Goal: Download file/media

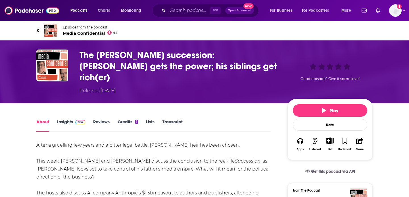
click at [169, 119] on link "Transcript" at bounding box center [172, 125] width 20 height 13
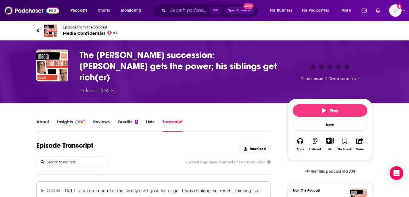
click at [213, 65] on h3 "The Murdoch succession: Lachlan gets the power; his siblings get rich(er)" at bounding box center [179, 65] width 199 height 33
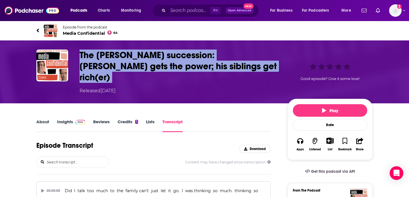
click at [213, 65] on h3 "The Murdoch succession: Lachlan gets the power; his siblings get rich(er)" at bounding box center [179, 65] width 199 height 33
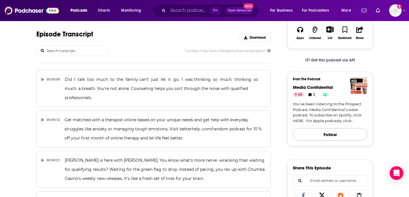
scroll to position [181, 0]
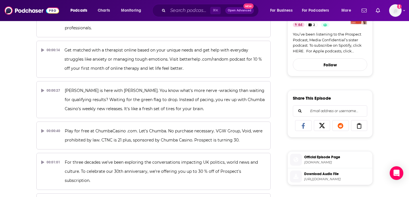
click at [310, 177] on span "https://sphinx.acast.com/p/open/s/650ac5ba0434d000118468a9/e/68c164b4d842f06200…" at bounding box center [337, 179] width 66 height 4
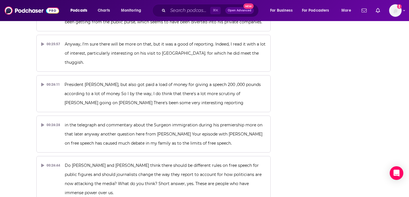
scroll to position [3667, 0]
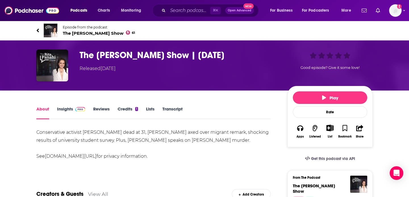
scroll to position [51, 0]
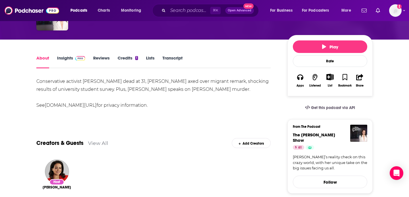
click at [166, 58] on link "Transcript" at bounding box center [172, 61] width 20 height 13
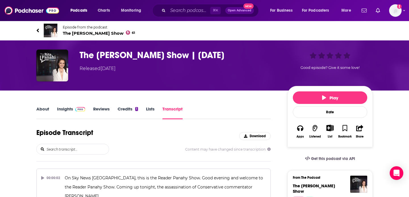
click at [247, 56] on h3 "The Rita Panahi Show | 11 September" at bounding box center [179, 54] width 199 height 11
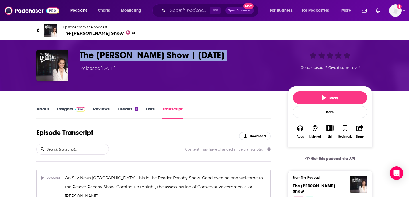
click at [247, 56] on h3 "The Rita Panahi Show | 11 September" at bounding box center [179, 54] width 199 height 11
copy h3 "The Rita Panahi Show | 11 September"
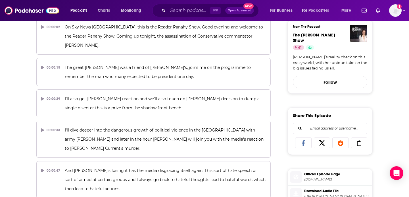
scroll to position [164, 0]
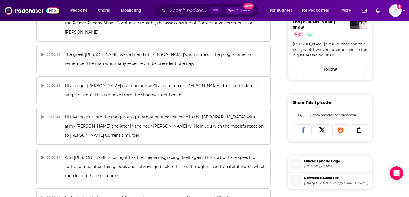
click at [305, 175] on span "Download Audio File" at bounding box center [337, 177] width 66 height 5
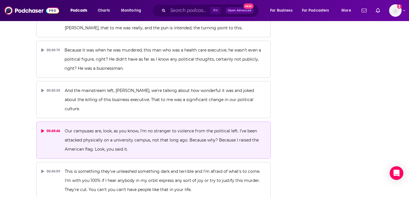
scroll to position [6133, 0]
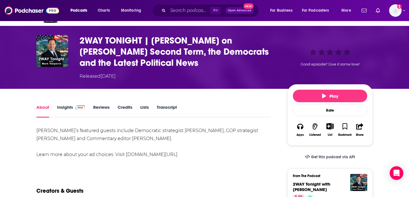
scroll to position [17, 0]
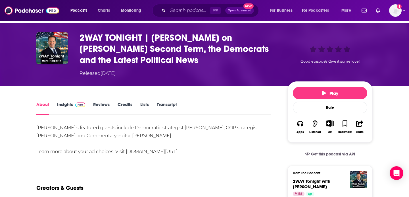
click at [163, 102] on link "Transcript" at bounding box center [167, 107] width 20 height 13
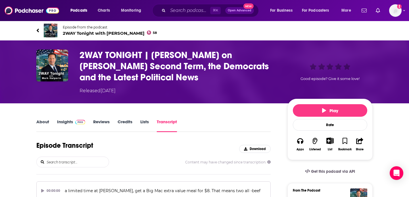
click at [153, 75] on h3 "2WAY TONIGHT | Mark Halperin on Trump’s Second Term, the Democrats and the Late…" at bounding box center [179, 65] width 199 height 33
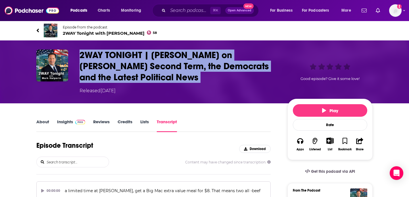
click at [153, 75] on h3 "2WAY TONIGHT | Mark Halperin on Trump’s Second Term, the Democrats and the Late…" at bounding box center [179, 65] width 199 height 33
copy h3 "2WAY TONIGHT | Mark Halperin on Trump’s Second Term, the Democrats and the Late…"
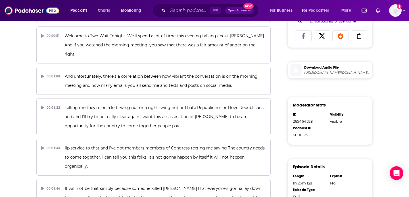
scroll to position [274, 0]
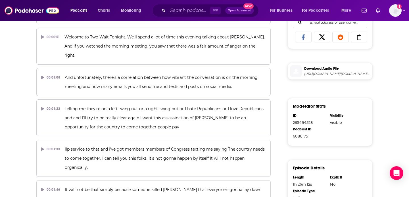
click at [331, 70] on span "Download Audio File" at bounding box center [337, 68] width 66 height 5
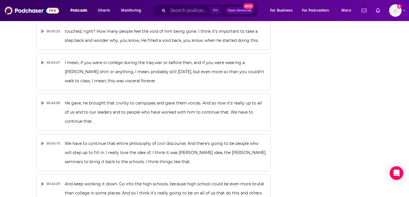
scroll to position [7091, 0]
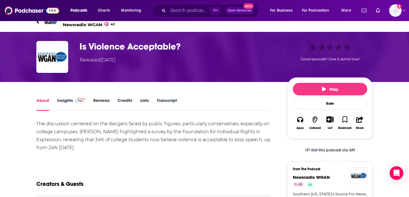
scroll to position [29, 0]
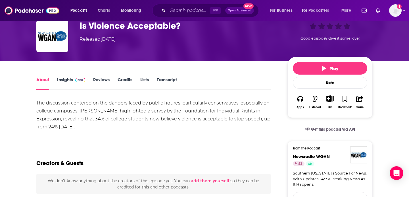
click at [181, 76] on div "About Insights Reviews Credits Lists Transcript" at bounding box center [153, 83] width 234 height 14
click at [164, 80] on link "Transcript" at bounding box center [167, 83] width 20 height 13
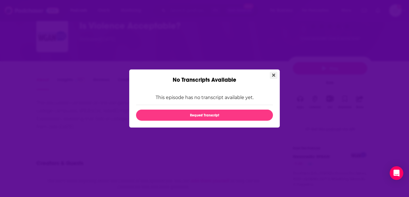
click at [273, 72] on button "Close" at bounding box center [274, 75] width 8 height 7
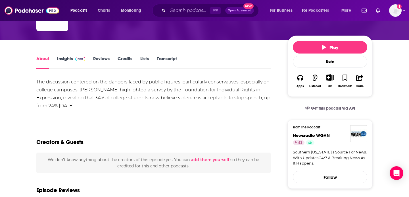
scroll to position [54, 0]
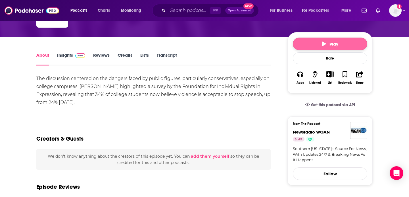
click at [330, 46] on span "Play" at bounding box center [330, 43] width 16 height 5
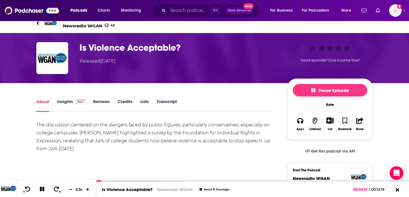
scroll to position [0, 0]
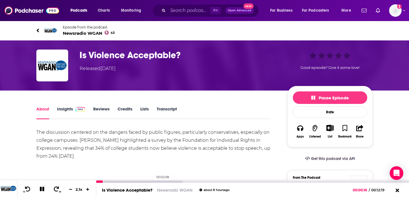
click at [152, 182] on div at bounding box center [139, 181] width 86 height 2
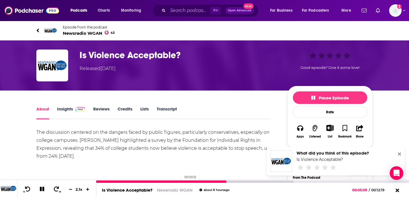
click at [179, 181] on div at bounding box center [161, 181] width 131 height 2
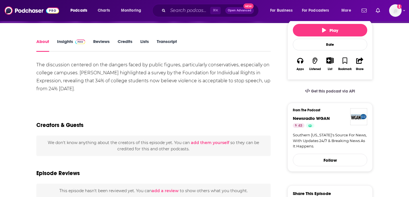
scroll to position [66, 0]
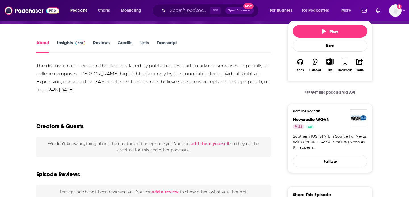
click at [176, 47] on link "Transcript" at bounding box center [167, 46] width 20 height 13
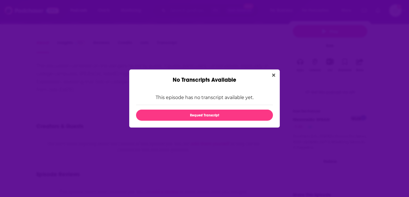
click at [274, 71] on div "No Transcripts Available" at bounding box center [204, 76] width 151 height 14
click at [273, 74] on icon "Close" at bounding box center [273, 75] width 3 height 5
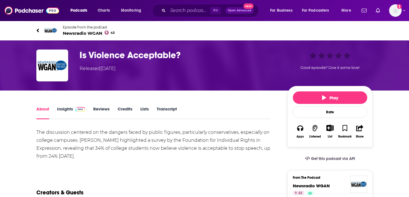
scroll to position [49, 0]
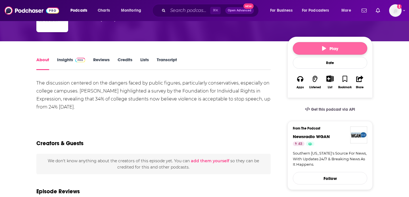
click at [322, 52] on button "Play" at bounding box center [330, 48] width 74 height 12
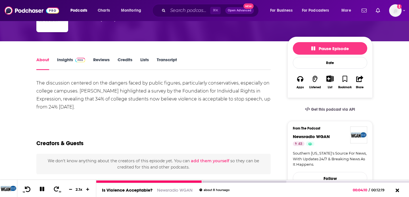
click at [26, 189] on icon at bounding box center [27, 189] width 7 height 6
click at [70, 187] on button at bounding box center [70, 188] width 9 height 5
click at [70, 187] on icon at bounding box center [70, 189] width 5 height 4
click at [70, 187] on button at bounding box center [70, 188] width 9 height 5
click at [70, 187] on icon at bounding box center [70, 189] width 5 height 4
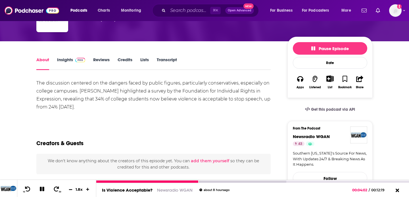
click at [70, 187] on button at bounding box center [70, 188] width 9 height 5
click at [70, 187] on icon at bounding box center [70, 189] width 5 height 4
click at [70, 187] on button at bounding box center [70, 188] width 9 height 5
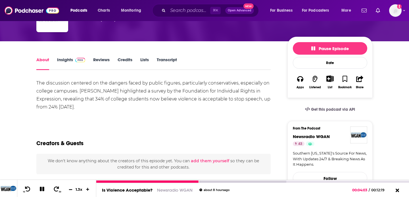
click at [70, 187] on icon at bounding box center [70, 189] width 5 height 4
click at [181, 181] on div at bounding box center [147, 181] width 103 height 2
click at [175, 181] on div at bounding box center [139, 181] width 86 height 2
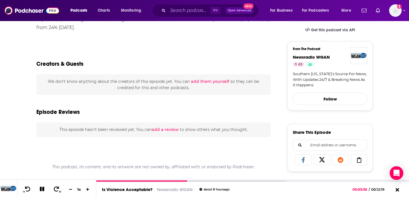
scroll to position [213, 0]
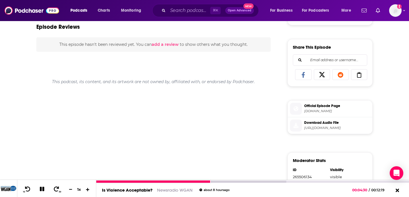
click at [89, 188] on icon at bounding box center [87, 189] width 5 height 4
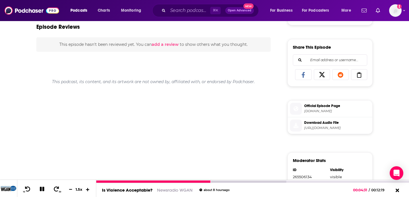
click at [89, 188] on icon at bounding box center [87, 189] width 5 height 4
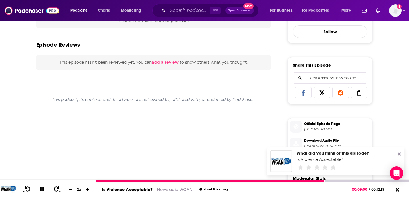
scroll to position [213, 0]
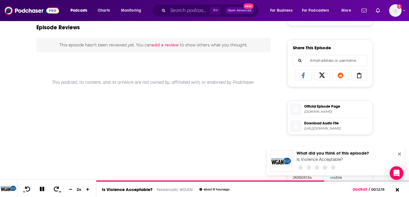
click at [317, 127] on span "[URL][DOMAIN_NAME]" at bounding box center [337, 128] width 66 height 4
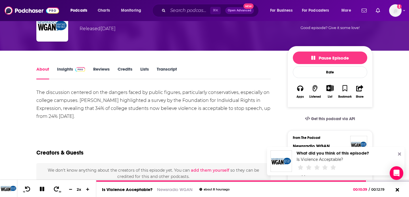
scroll to position [0, 0]
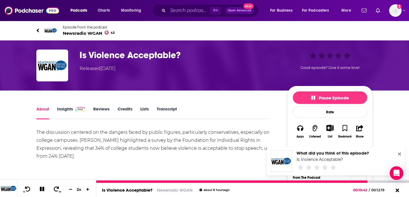
click at [43, 190] on icon at bounding box center [42, 188] width 5 height 5
